Goal: Check status: Check status

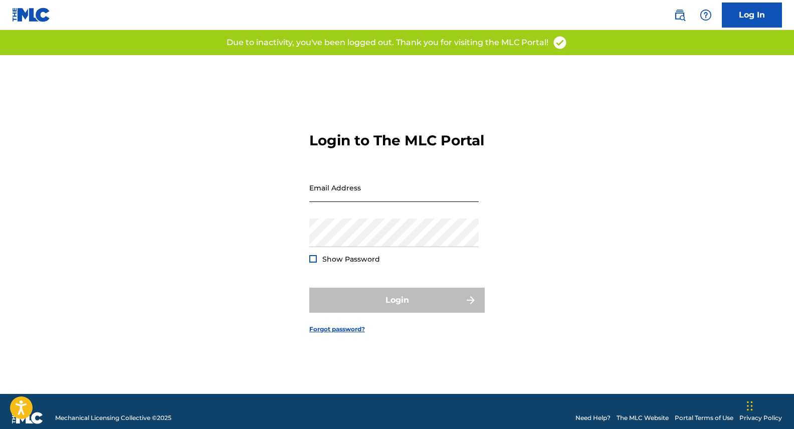
click at [386, 202] on input "Email Address" at bounding box center [393, 187] width 169 height 29
type input "[PERSON_NAME][EMAIL_ADDRESS][DOMAIN_NAME]"
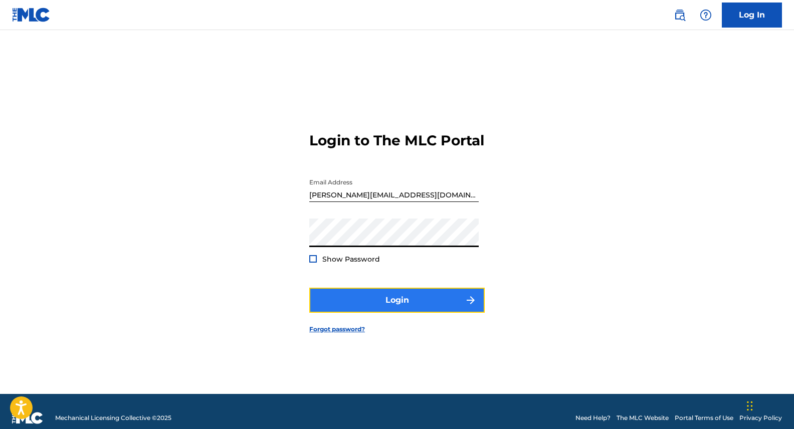
click at [432, 310] on button "Login" at bounding box center [396, 300] width 175 height 25
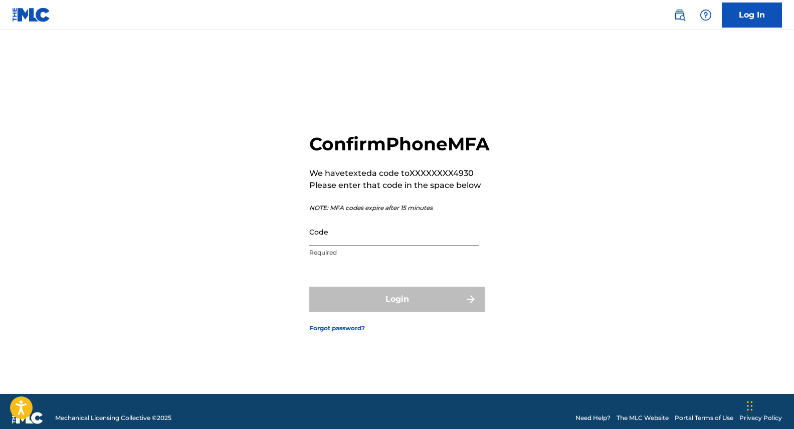
click at [335, 246] on input "Code" at bounding box center [393, 231] width 169 height 29
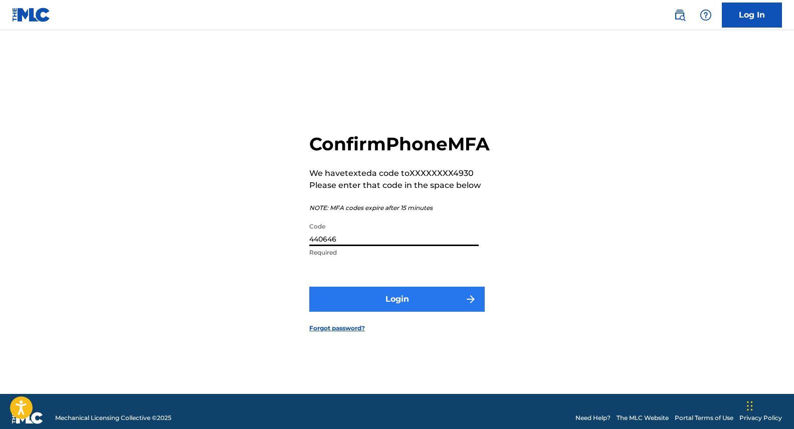
type input "440646"
click at [389, 300] on button "Login" at bounding box center [396, 299] width 175 height 25
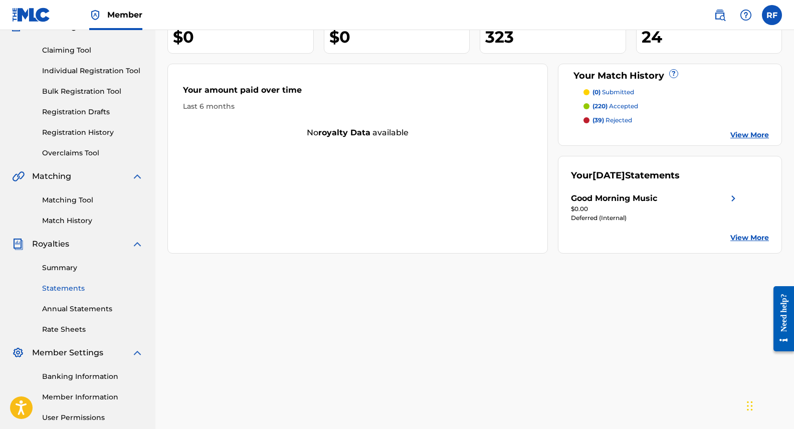
scroll to position [145, 0]
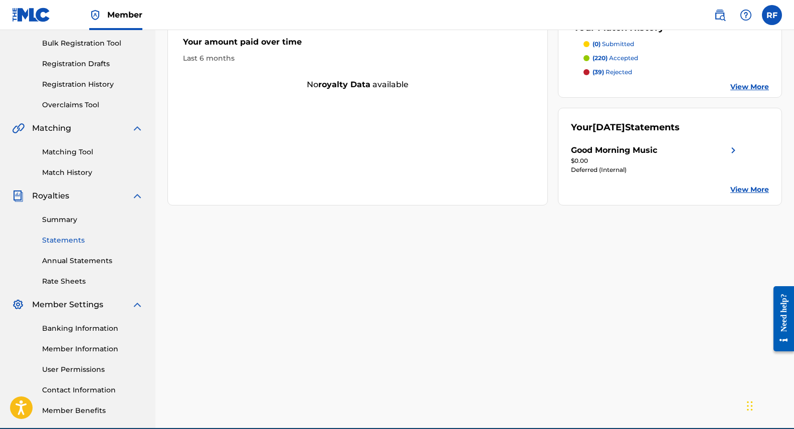
click at [68, 244] on link "Statements" at bounding box center [92, 240] width 101 height 11
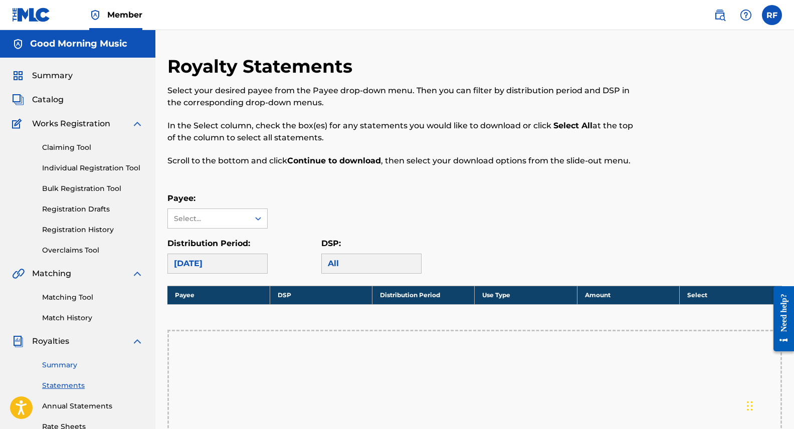
click at [69, 364] on link "Summary" at bounding box center [92, 365] width 101 height 11
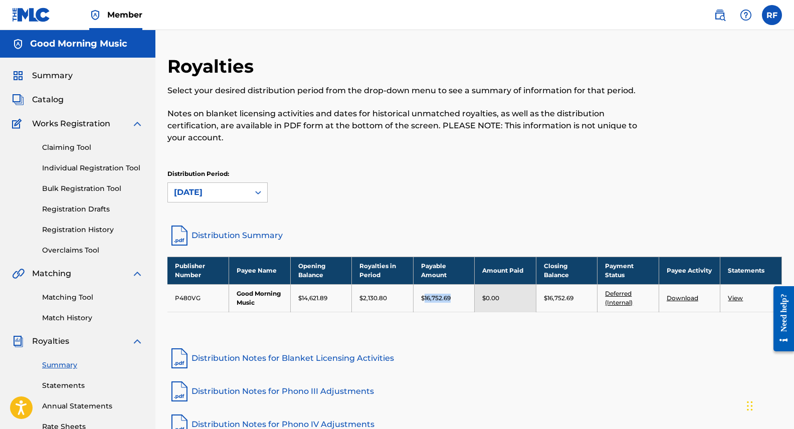
copy p "16,752.69"
drag, startPoint x: 452, startPoint y: 300, endPoint x: 423, endPoint y: 301, distance: 29.6
click at [423, 301] on div "$16,752.69" at bounding box center [444, 298] width 46 height 9
